Goal: Task Accomplishment & Management: Manage account settings

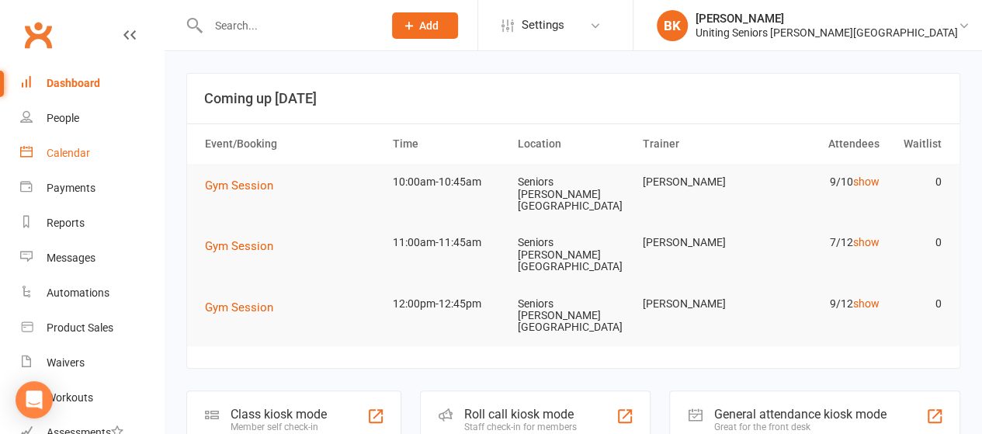
click at [85, 154] on div "Calendar" at bounding box center [68, 153] width 43 height 12
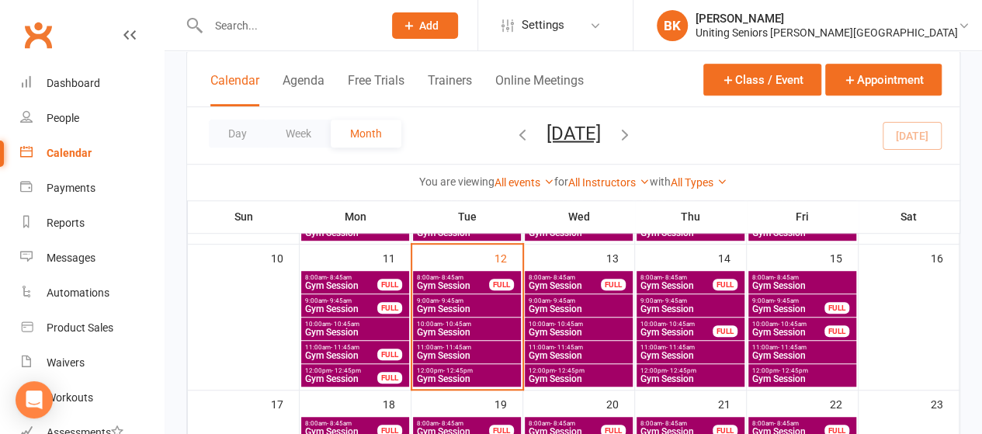
scroll to position [378, 0]
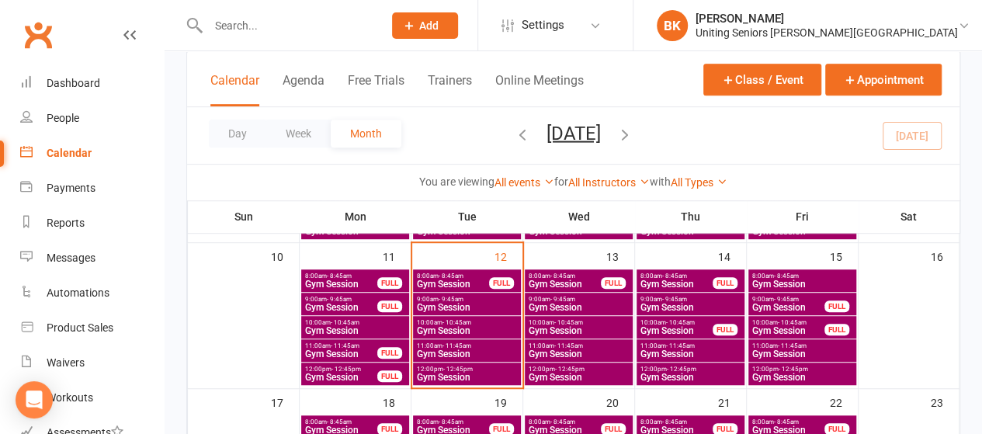
click at [494, 349] on span "Gym Session" at bounding box center [467, 353] width 102 height 9
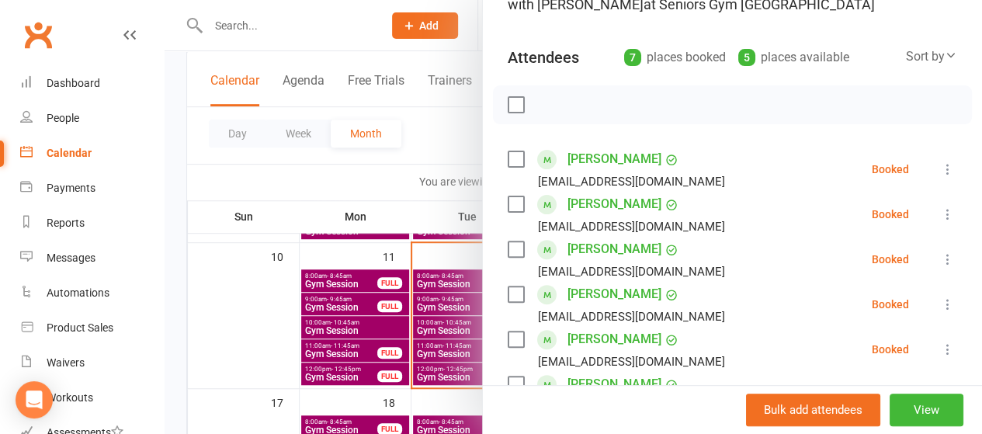
scroll to position [130, 0]
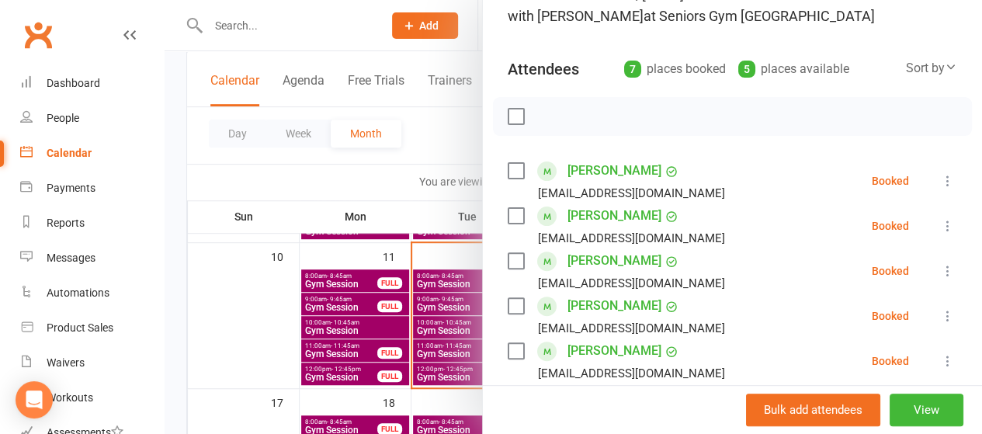
click at [941, 223] on icon at bounding box center [949, 226] width 16 height 16
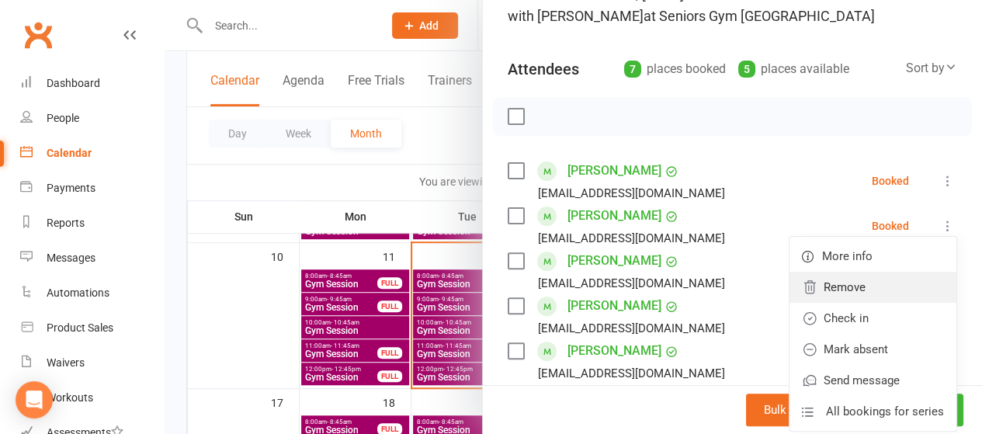
click at [844, 294] on link "Remove" at bounding box center [873, 287] width 167 height 31
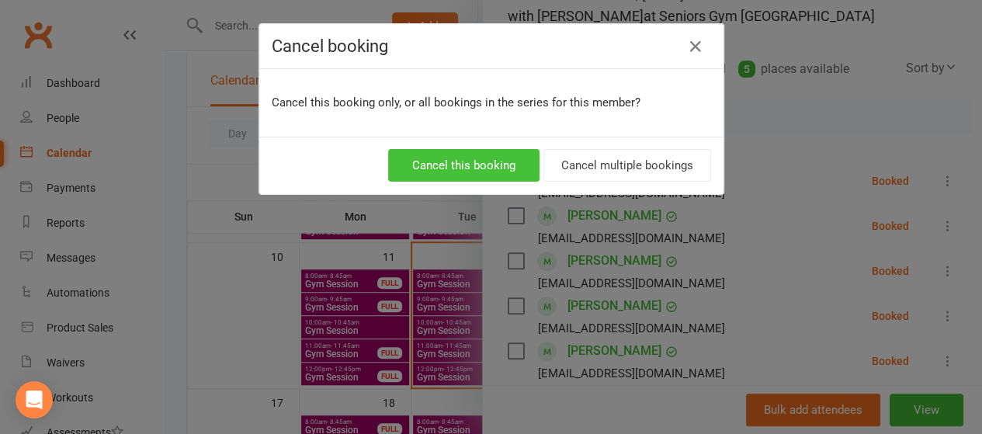
click at [489, 151] on button "Cancel this booking" at bounding box center [463, 165] width 151 height 33
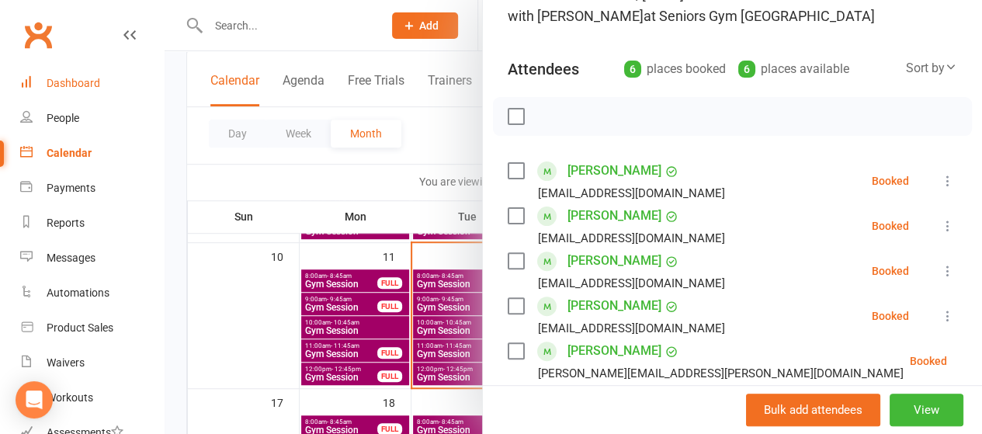
click at [121, 83] on link "Dashboard" at bounding box center [92, 83] width 144 height 35
